Goal: Transaction & Acquisition: Purchase product/service

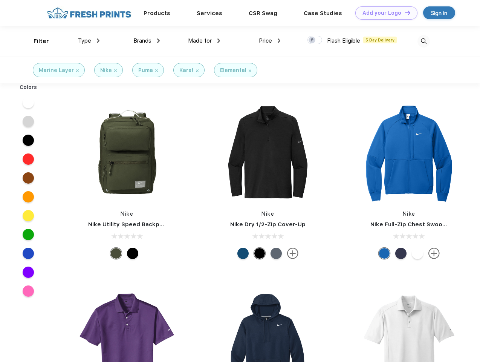
scroll to position [0, 0]
click at [383, 13] on link "Add your Logo Design Tool" at bounding box center [386, 12] width 62 height 13
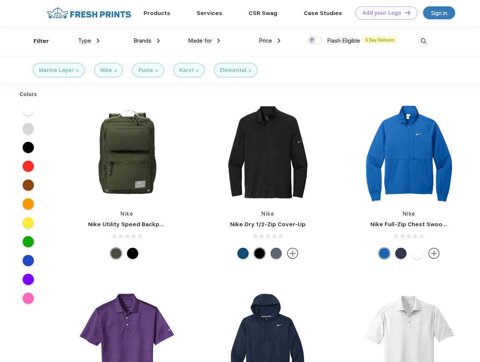
click at [0, 0] on div "Design Tool" at bounding box center [0, 0] width 0 height 0
click at [404, 12] on link "Add your Logo Design Tool" at bounding box center [386, 12] width 62 height 13
click at [36, 41] on div "Filter" at bounding box center [41, 41] width 15 height 9
click at [89, 41] on span "Type" at bounding box center [84, 40] width 13 height 7
click at [147, 41] on span "Brands" at bounding box center [142, 40] width 18 height 7
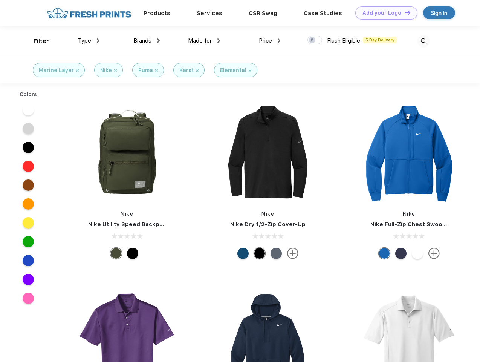
click at [204, 41] on span "Made for" at bounding box center [200, 40] width 24 height 7
click at [270, 41] on span "Price" at bounding box center [265, 40] width 13 height 7
click at [315, 40] on div at bounding box center [314, 40] width 15 height 8
click at [312, 40] on input "checkbox" at bounding box center [309, 37] width 5 height 5
click at [423, 41] on img at bounding box center [423, 41] width 12 height 12
